Goal: Entertainment & Leisure: Consume media (video, audio)

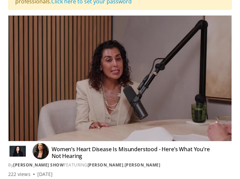
scroll to position [54, 0]
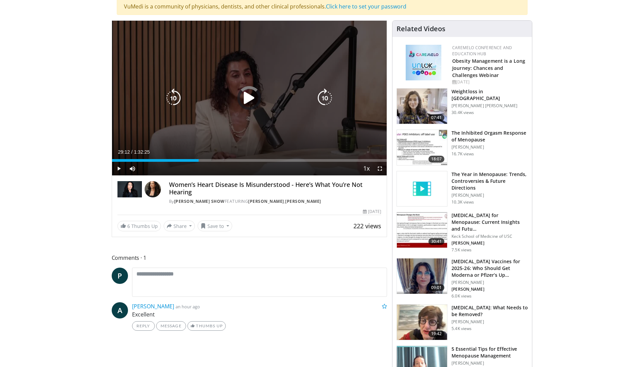
drag, startPoint x: 248, startPoint y: 159, endPoint x: 192, endPoint y: 156, distance: 55.8
click at [192, 156] on div "Loaded : 0.00% 0:29:12 0:26:55" at bounding box center [249, 159] width 275 height 6
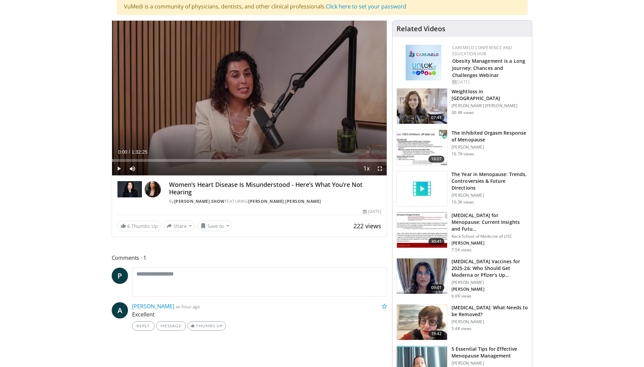
drag, startPoint x: 190, startPoint y: 159, endPoint x: 66, endPoint y: 149, distance: 124.7
click at [122, 158] on div "Loaded : 3.79% 0:03:18 0:03:18" at bounding box center [249, 159] width 275 height 6
click at [240, 167] on span "Video Player" at bounding box center [380, 169] width 14 height 14
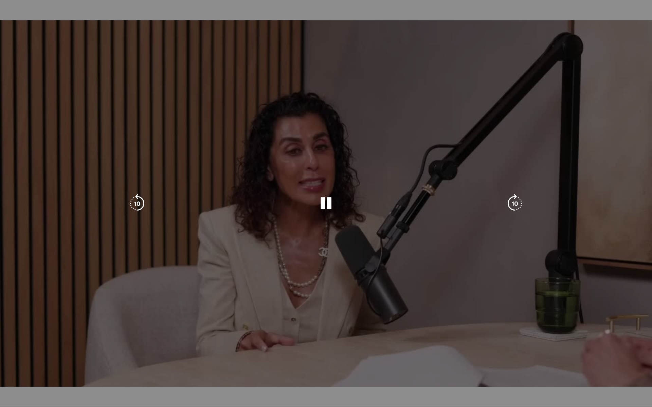
click at [240, 179] on video-js "**********" at bounding box center [326, 203] width 652 height 407
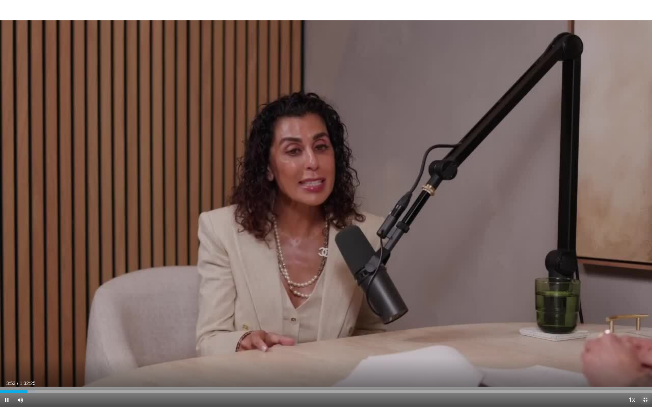
click at [240, 179] on span "Video Player" at bounding box center [645, 401] width 14 height 14
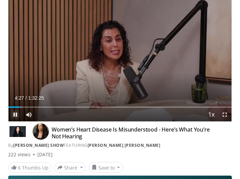
click at [16, 112] on span "Video Player" at bounding box center [15, 115] width 14 height 14
